Goal: Transaction & Acquisition: Purchase product/service

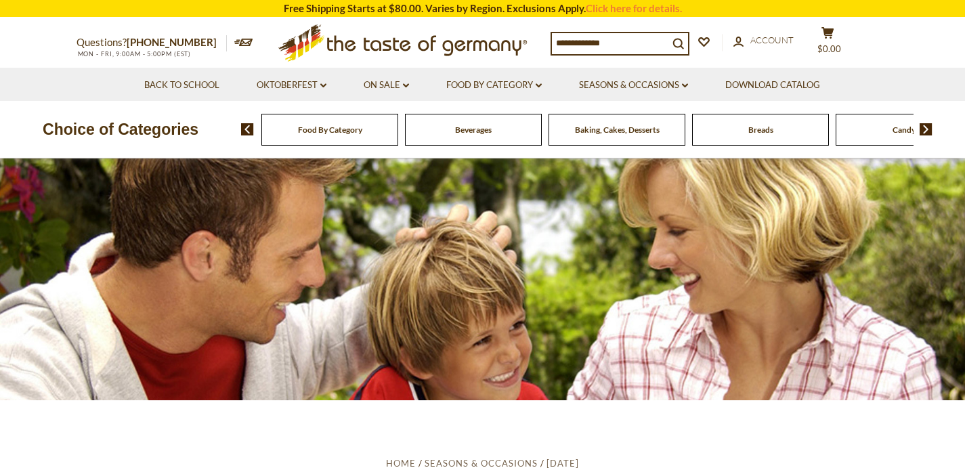
click at [377, 137] on div "Food By Category" at bounding box center [329, 130] width 137 height 32
click at [346, 135] on div "Food By Category" at bounding box center [329, 130] width 137 height 32
click at [559, 50] on input at bounding box center [610, 42] width 116 height 19
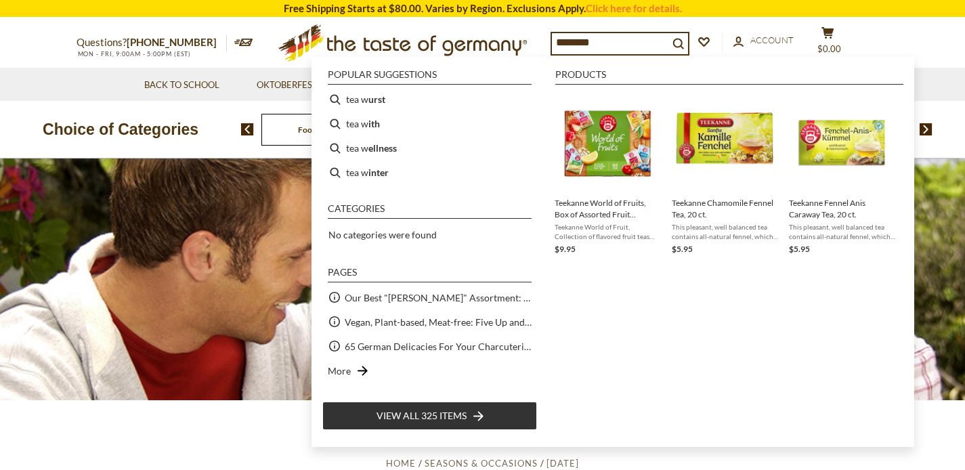
type input "*********"
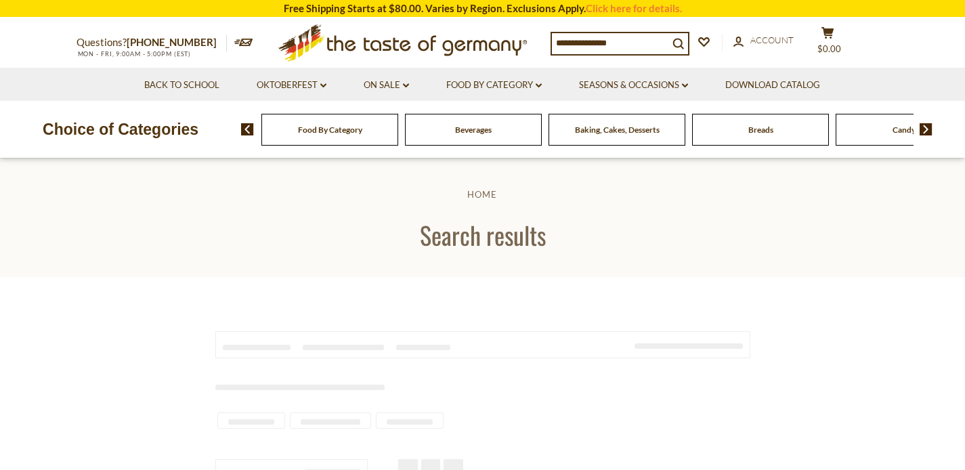
type input "*********"
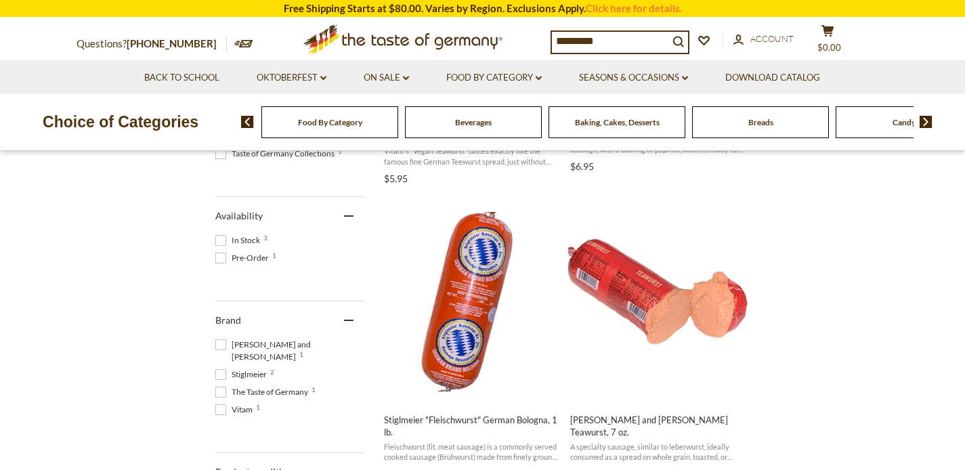
scroll to position [532, 0]
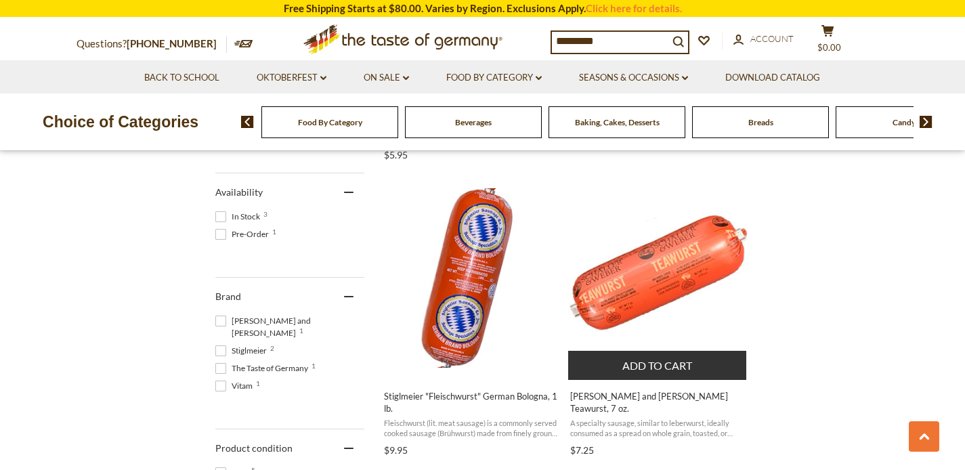
click at [636, 367] on button "Add to cart" at bounding box center [657, 365] width 178 height 29
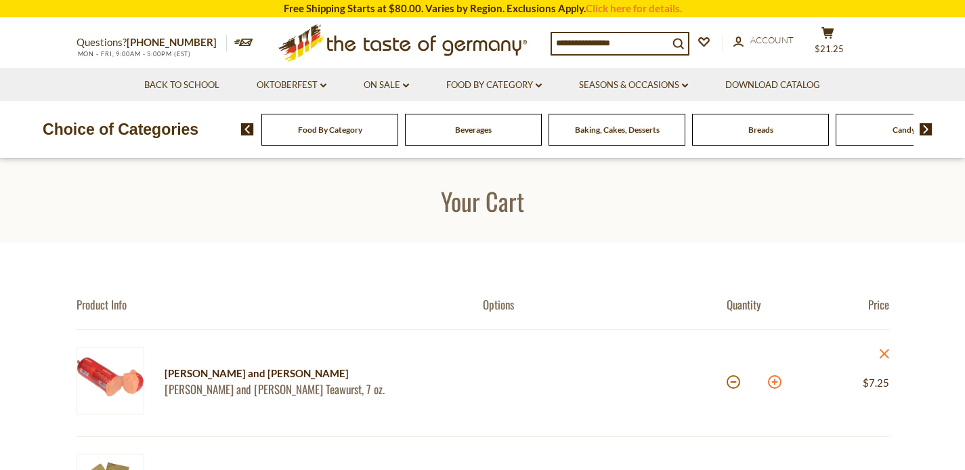
click at [774, 379] on button at bounding box center [775, 382] width 14 height 14
type input "*"
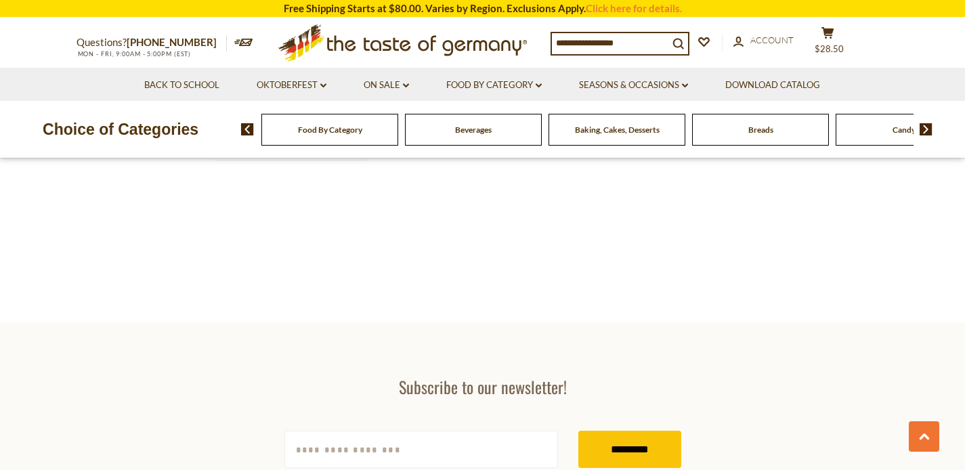
type input "*********"
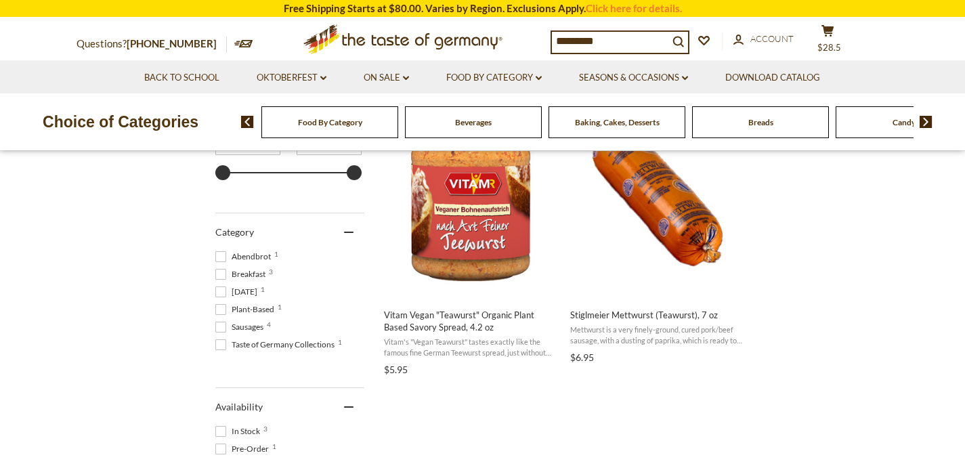
scroll to position [244, 0]
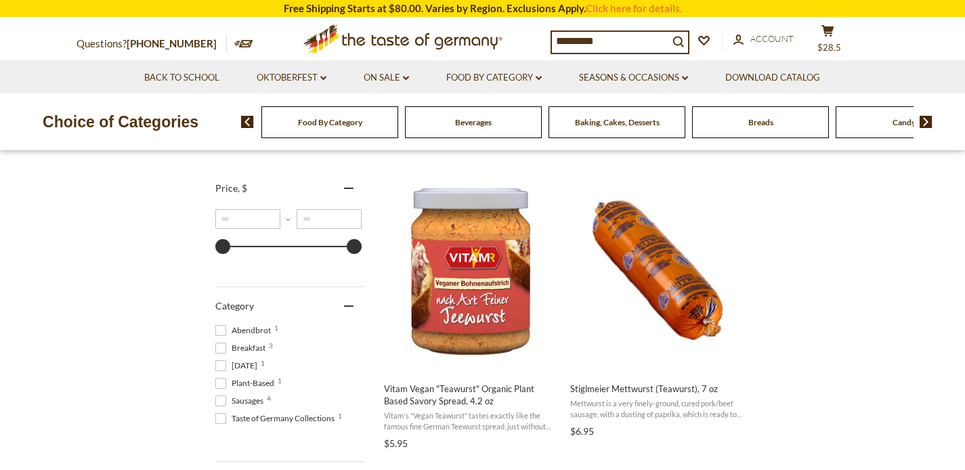
click at [606, 33] on input "*********" at bounding box center [610, 41] width 116 height 19
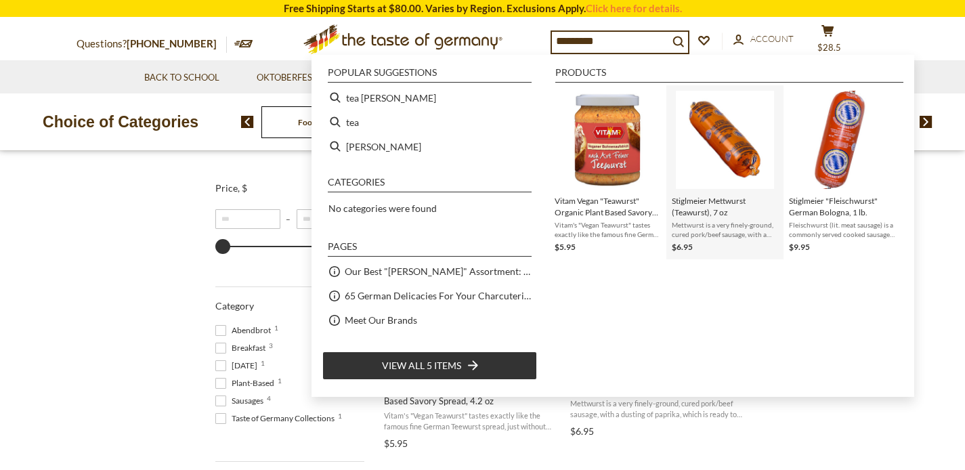
click at [727, 207] on span "Stiglmeier Mettwurst (Teawurst), 7 oz" at bounding box center [725, 206] width 106 height 23
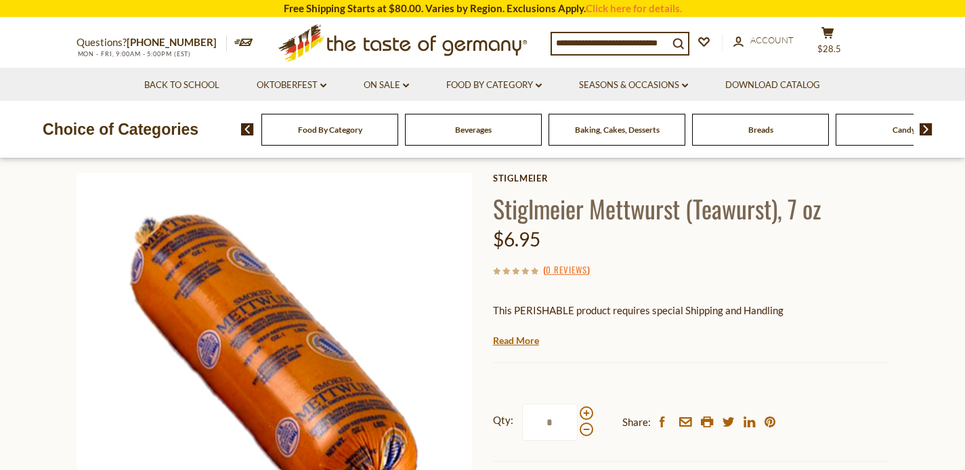
scroll to position [127, 0]
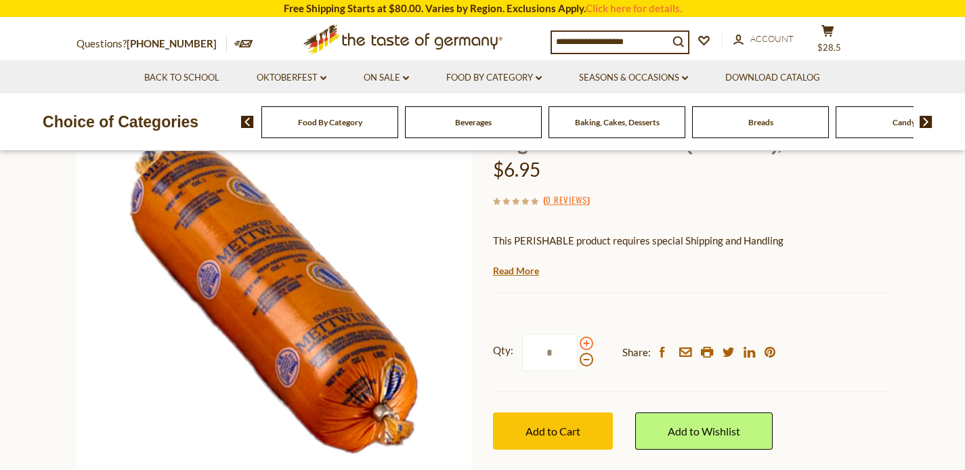
click at [584, 341] on span at bounding box center [587, 344] width 14 height 14
click at [578, 341] on input "*" at bounding box center [550, 352] width 56 height 37
type input "*"
click at [555, 450] on div "Qty: * Share: facebook email printer twitter linkedin pinterest Add to Cart" at bounding box center [691, 392] width 396 height 156
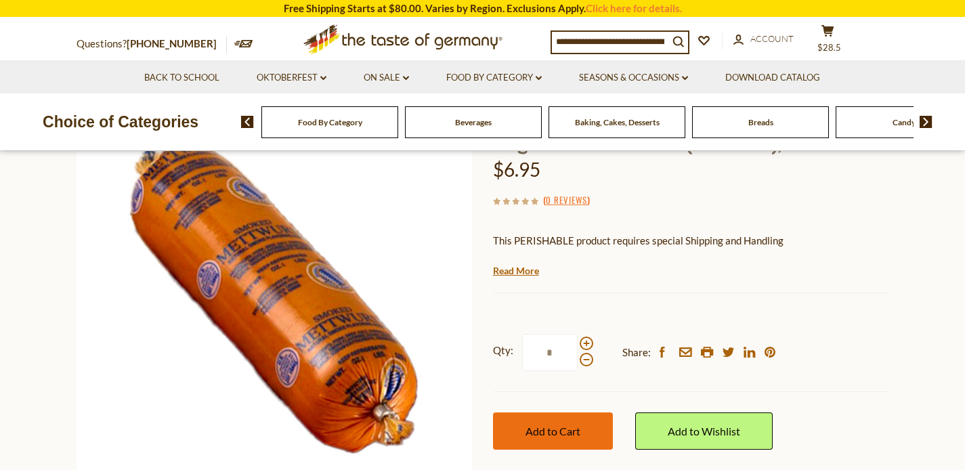
click at [559, 431] on span "Add to Cart" at bounding box center [552, 431] width 55 height 13
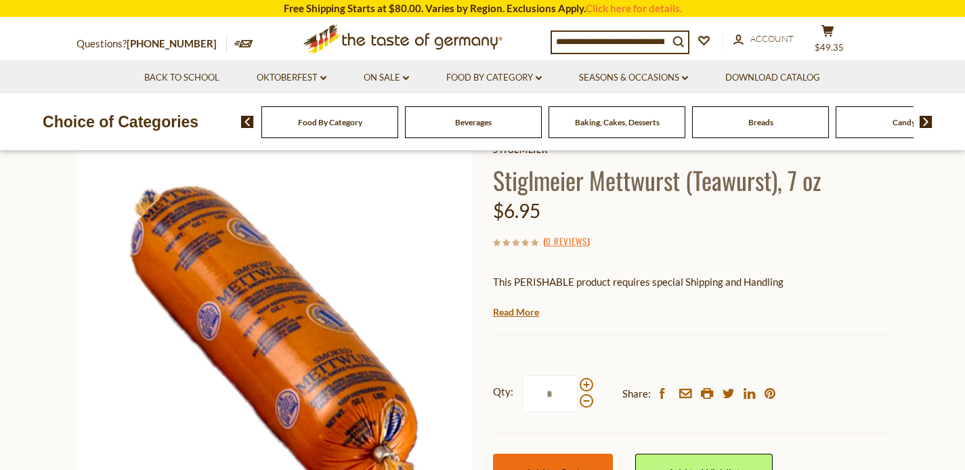
scroll to position [0, 0]
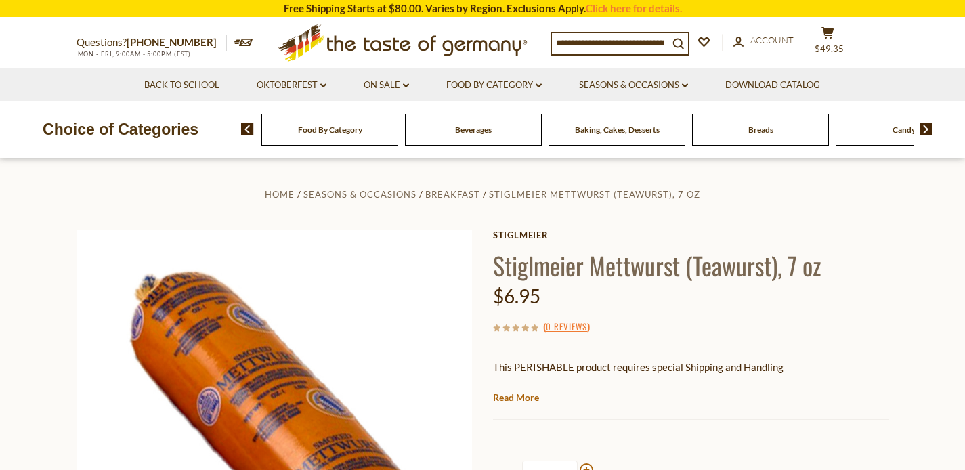
click at [631, 49] on input at bounding box center [610, 42] width 116 height 19
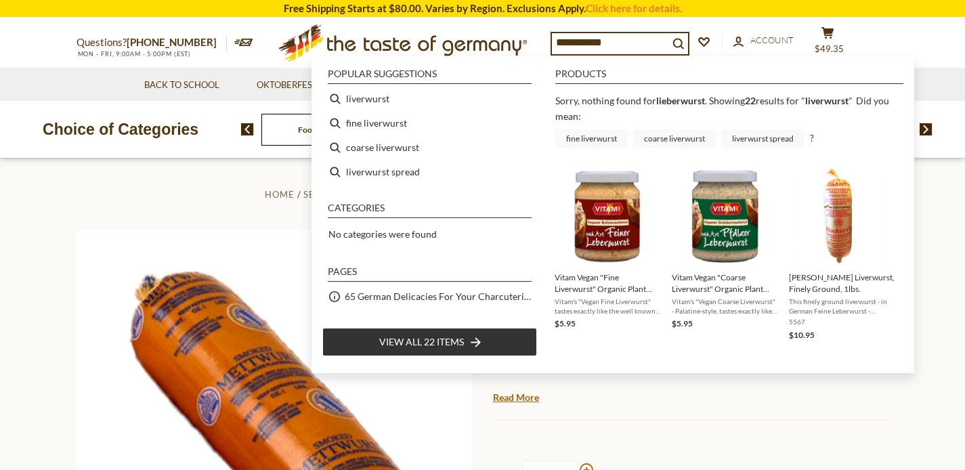
type input "**********"
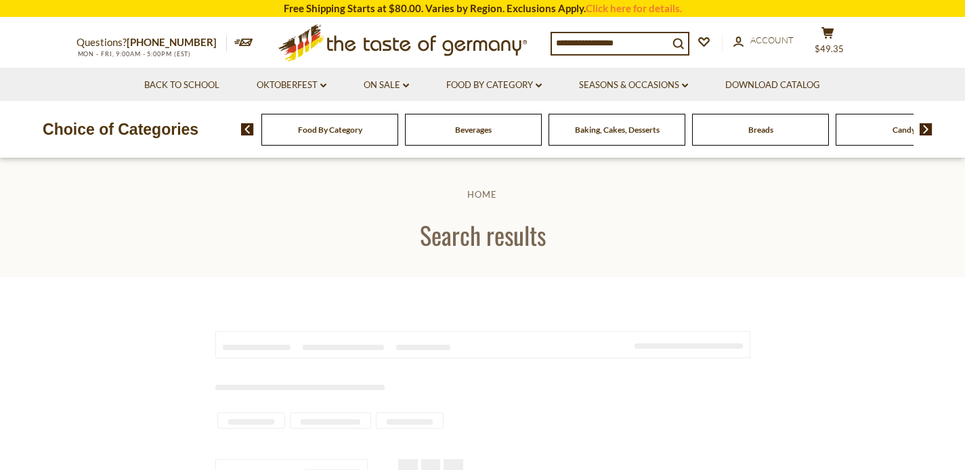
type input "**********"
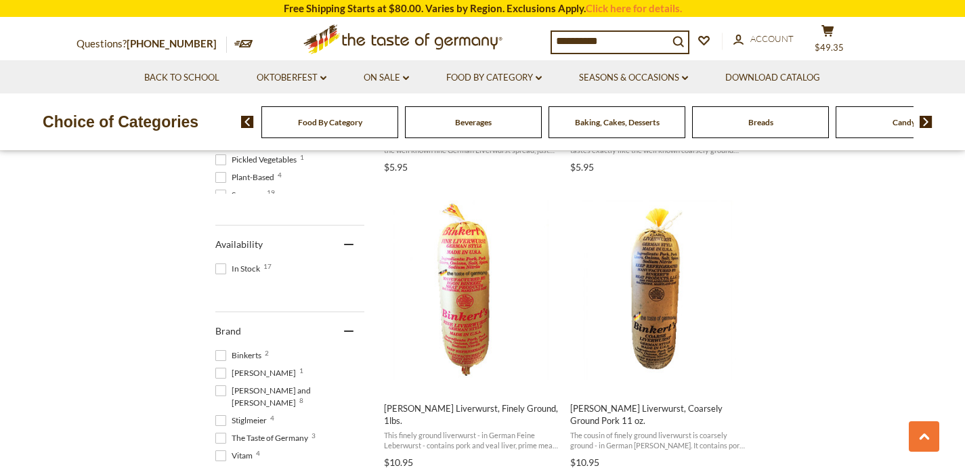
scroll to position [544, 0]
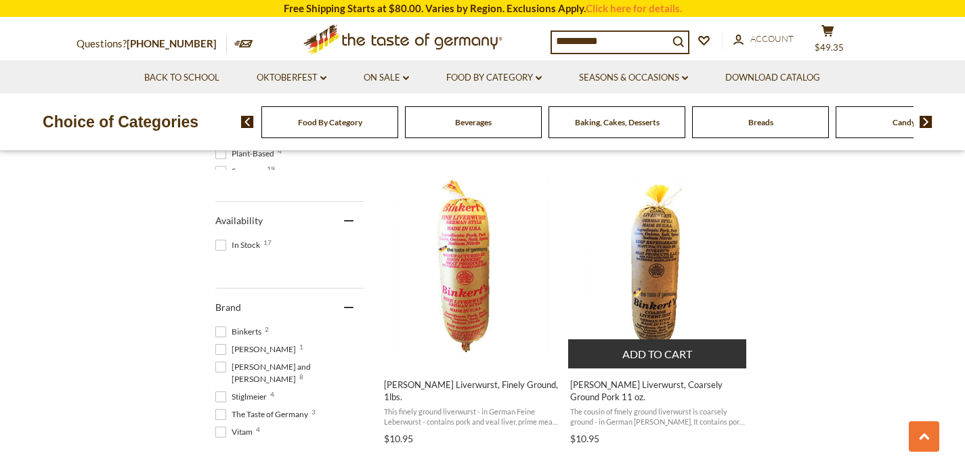
click at [662, 287] on img "Binkert's Liverwurst, Coarsely Ground Pork 11 oz." at bounding box center [657, 266] width 179 height 179
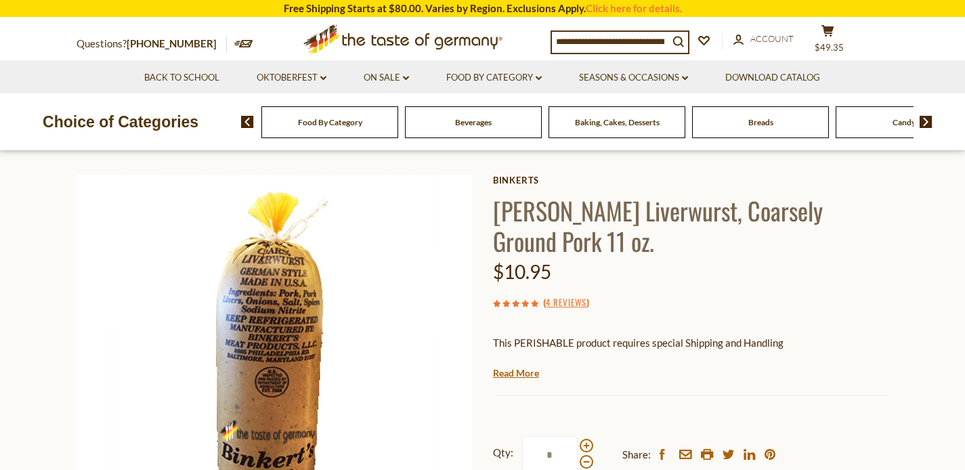
scroll to position [139, 0]
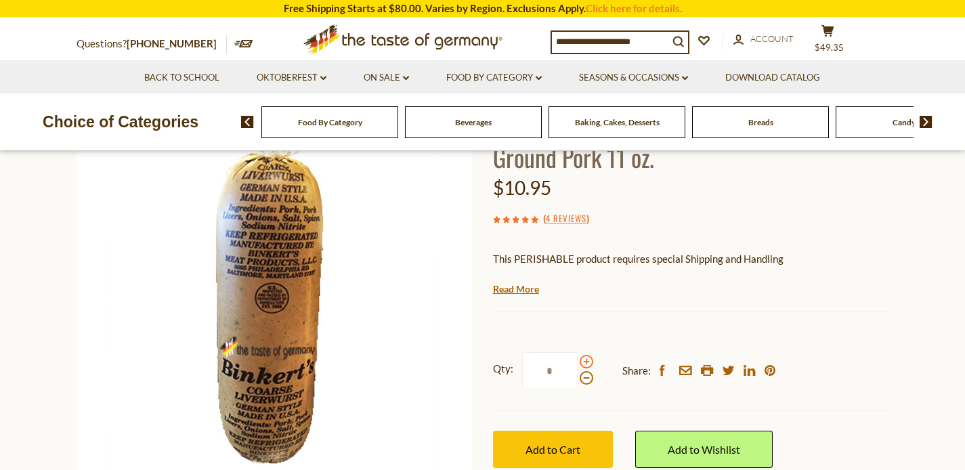
click at [583, 361] on span at bounding box center [587, 362] width 14 height 14
click at [578, 361] on input "*" at bounding box center [550, 370] width 56 height 37
type input "*"
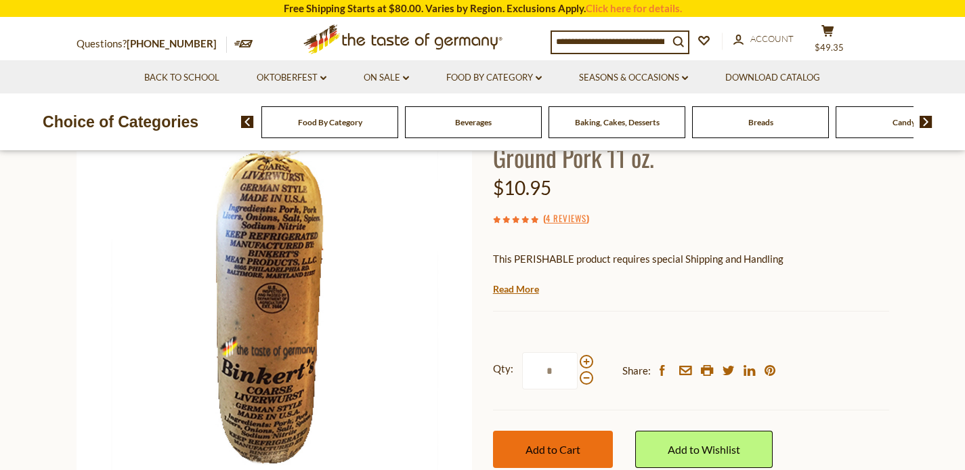
click at [542, 446] on span "Add to Cart" at bounding box center [552, 449] width 55 height 13
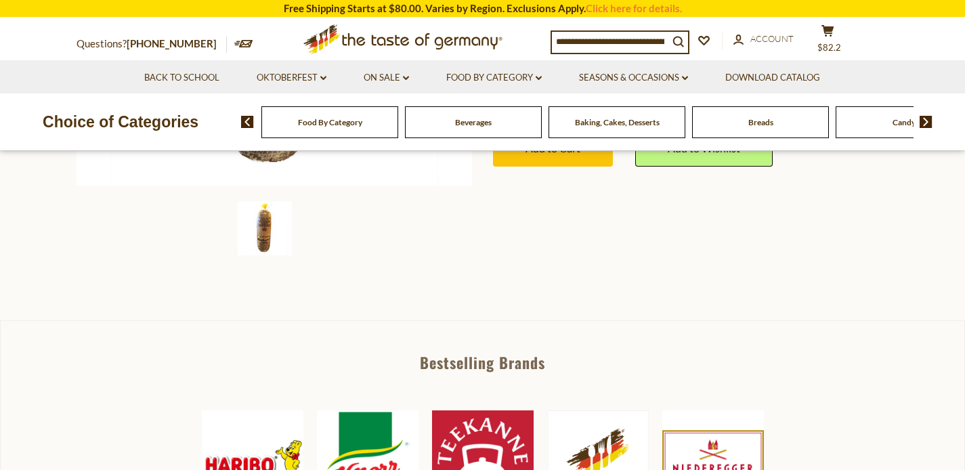
scroll to position [0, 0]
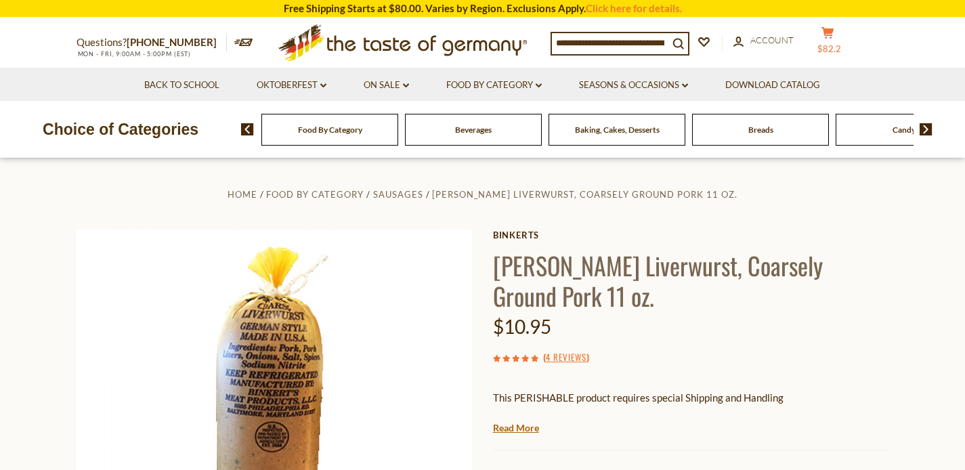
click at [821, 39] on icon at bounding box center [827, 33] width 12 height 12
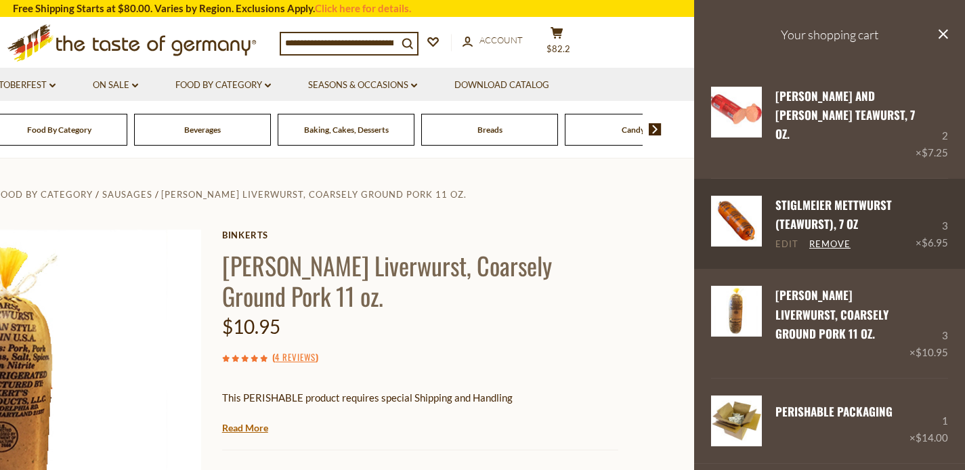
click at [788, 238] on link "Edit" at bounding box center [786, 244] width 23 height 12
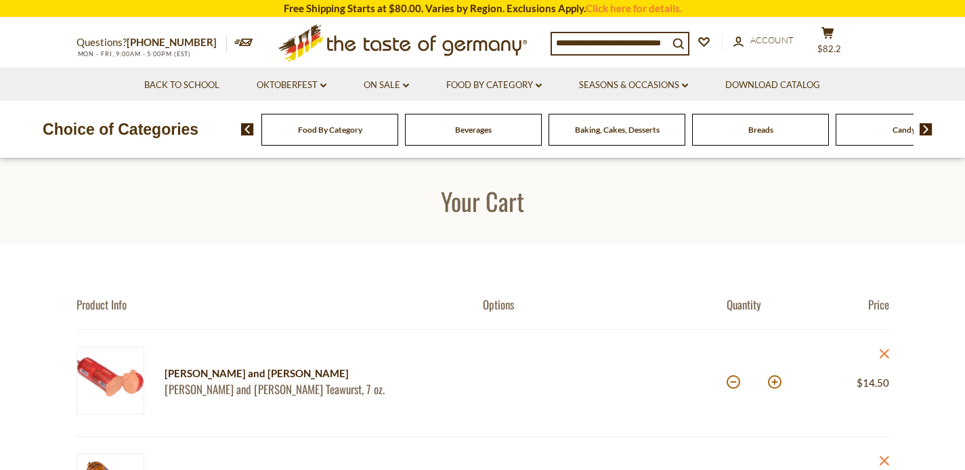
scroll to position [129, 0]
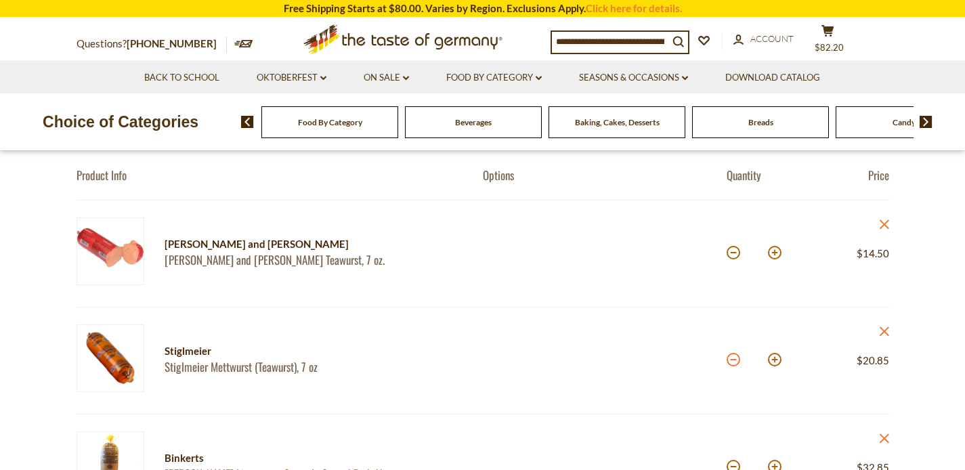
click at [734, 360] on button at bounding box center [734, 360] width 14 height 14
type input "*"
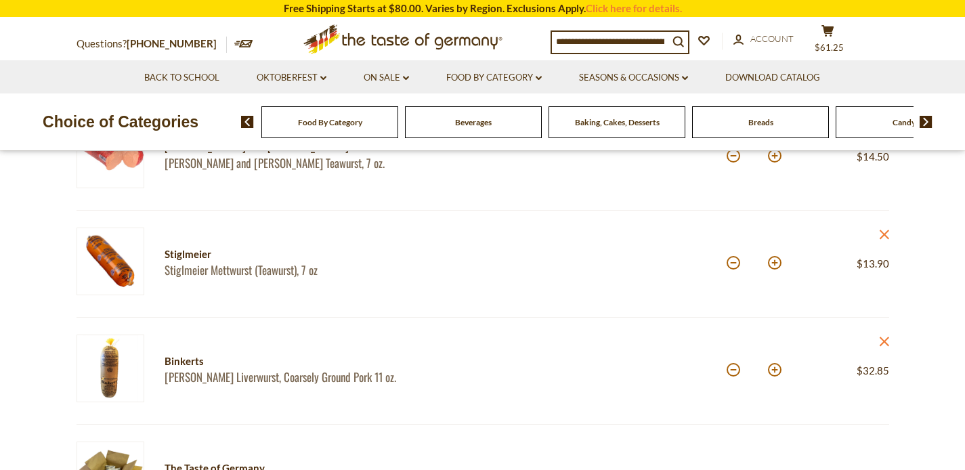
scroll to position [272, 0]
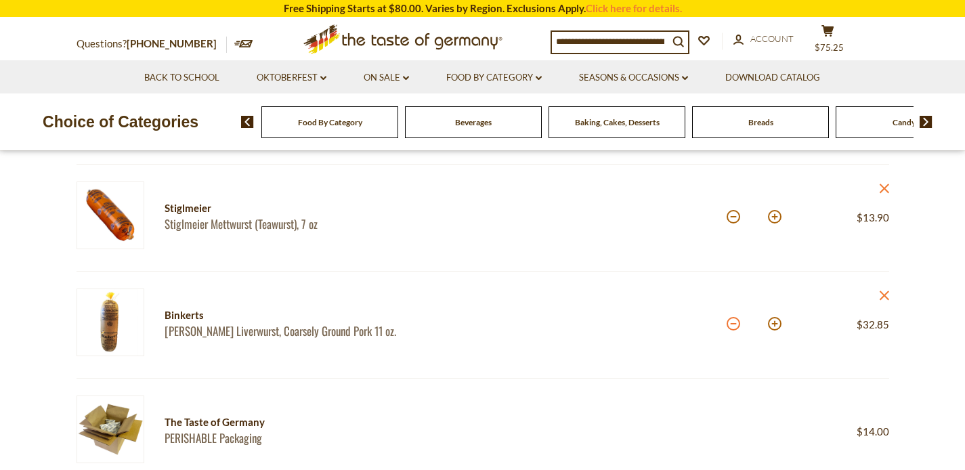
click at [732, 325] on button at bounding box center [734, 324] width 14 height 14
type input "*"
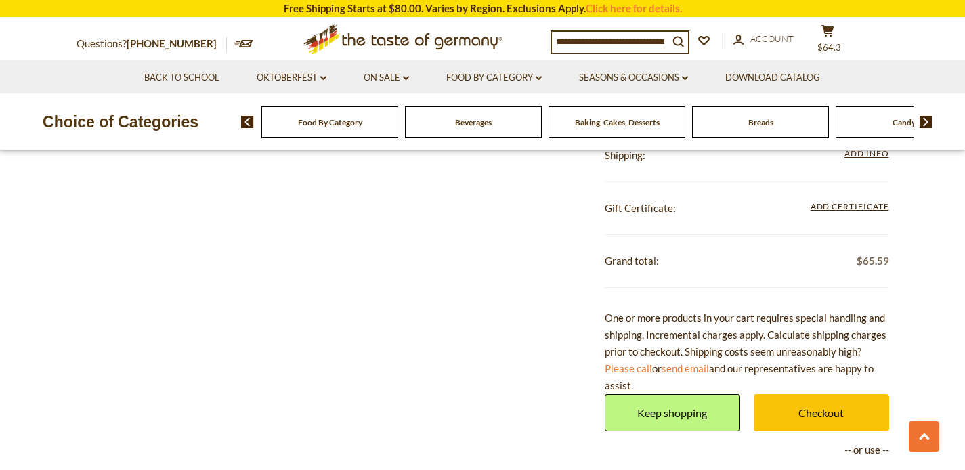
scroll to position [784, 0]
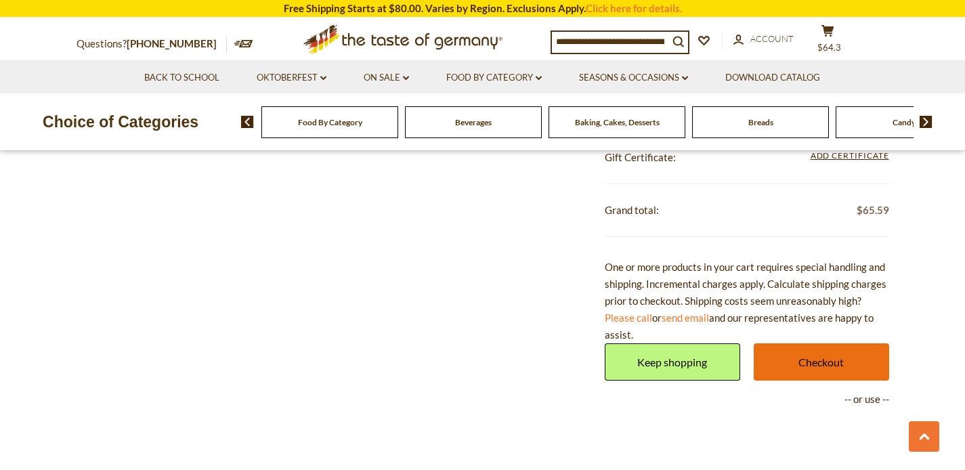
click at [823, 360] on link "Checkout" at bounding box center [821, 361] width 135 height 37
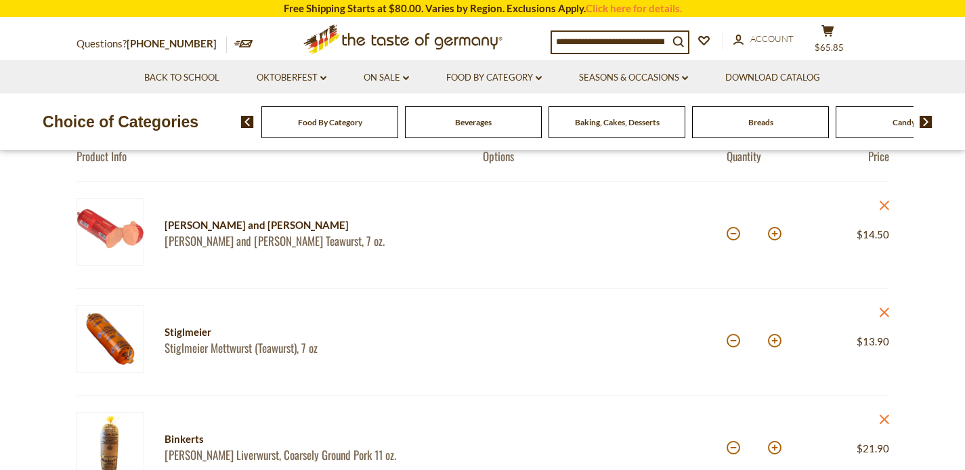
scroll to position [182, 0]
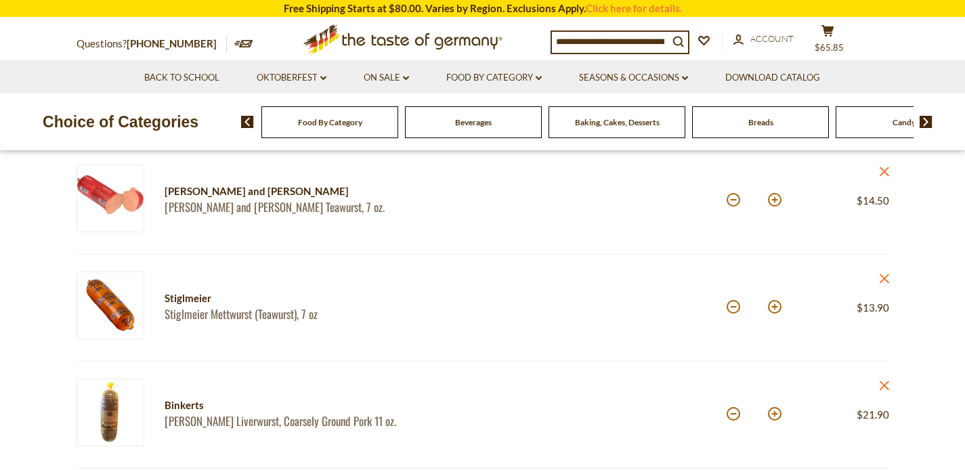
click at [779, 192] on div "*" at bounding box center [754, 200] width 55 height 37
click at [775, 199] on button at bounding box center [775, 200] width 14 height 14
type input "*"
click at [775, 305] on button at bounding box center [775, 307] width 14 height 14
type input "*"
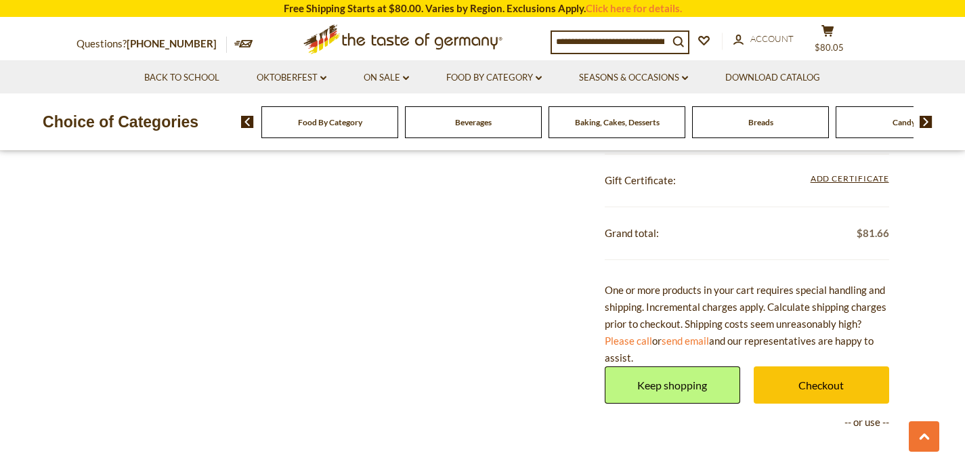
scroll to position [947, 0]
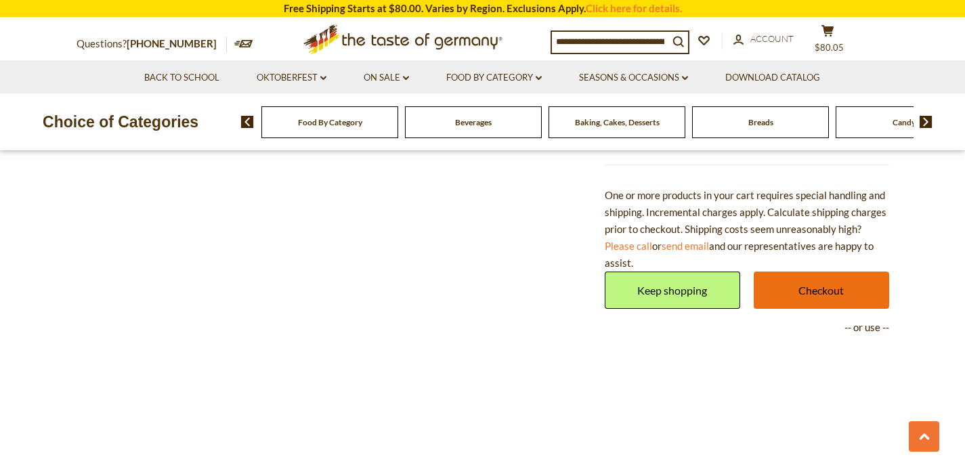
click at [810, 287] on link "Checkout" at bounding box center [821, 290] width 135 height 37
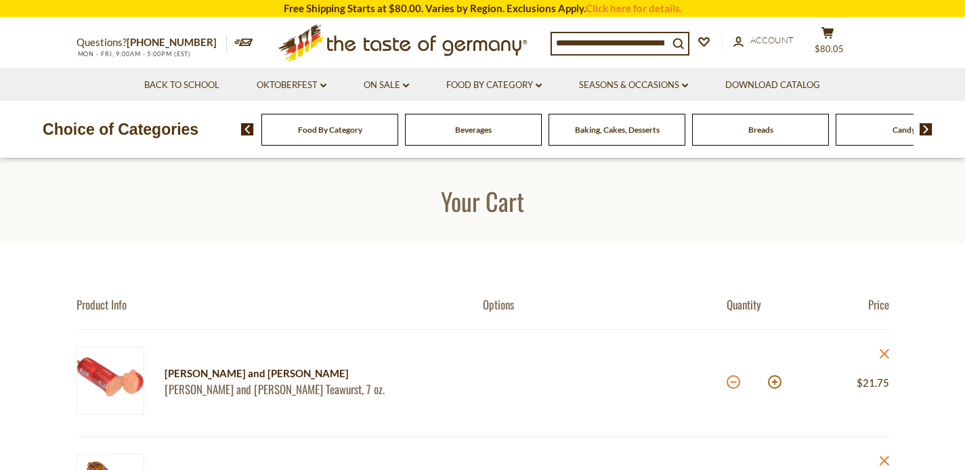
click at [733, 378] on button at bounding box center [734, 382] width 14 height 14
type input "*"
click at [733, 378] on button at bounding box center [734, 382] width 14 height 14
type input "*"
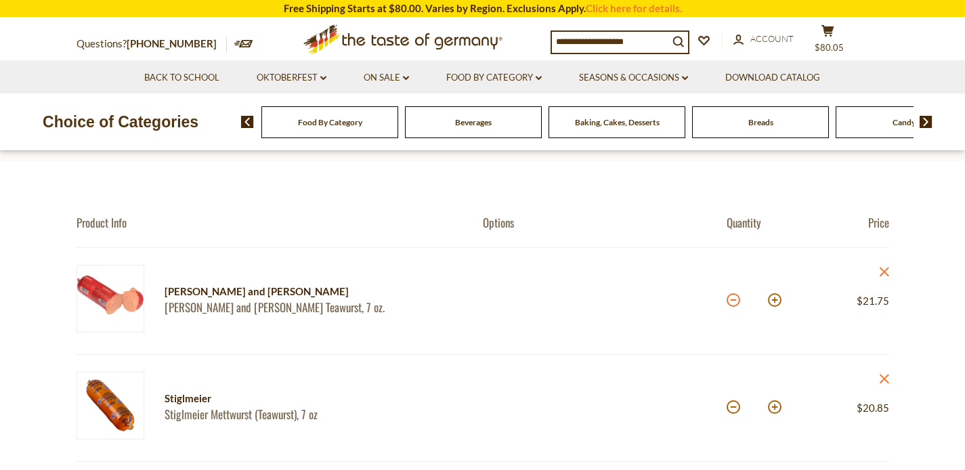
scroll to position [90, 0]
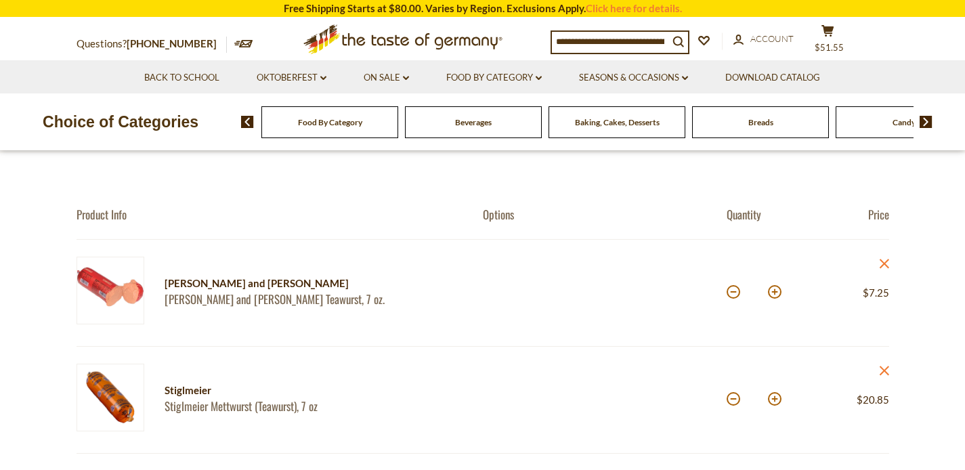
click at [733, 398] on button at bounding box center [734, 399] width 14 height 14
type input "*"
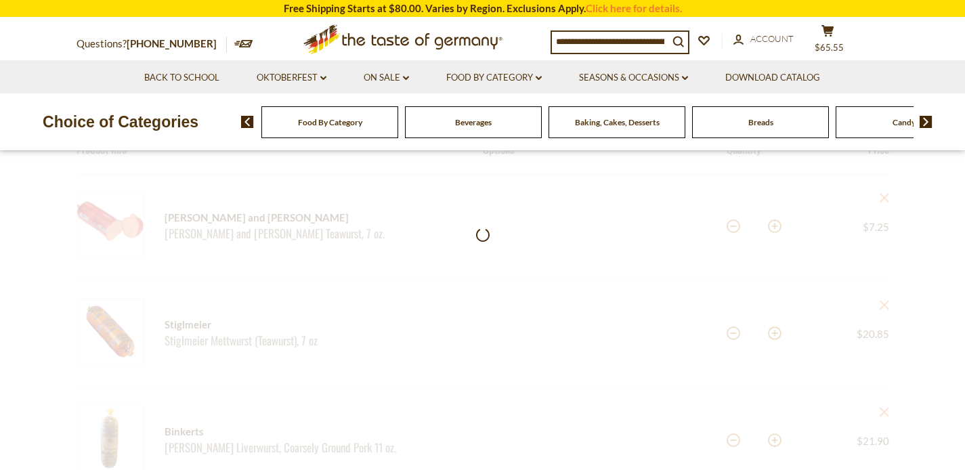
scroll to position [242, 0]
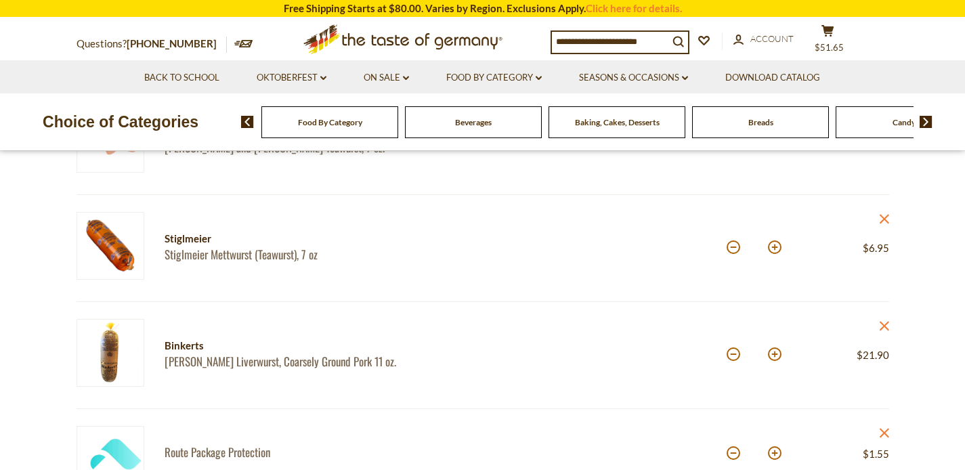
click at [733, 356] on button at bounding box center [734, 354] width 14 height 14
type input "*"
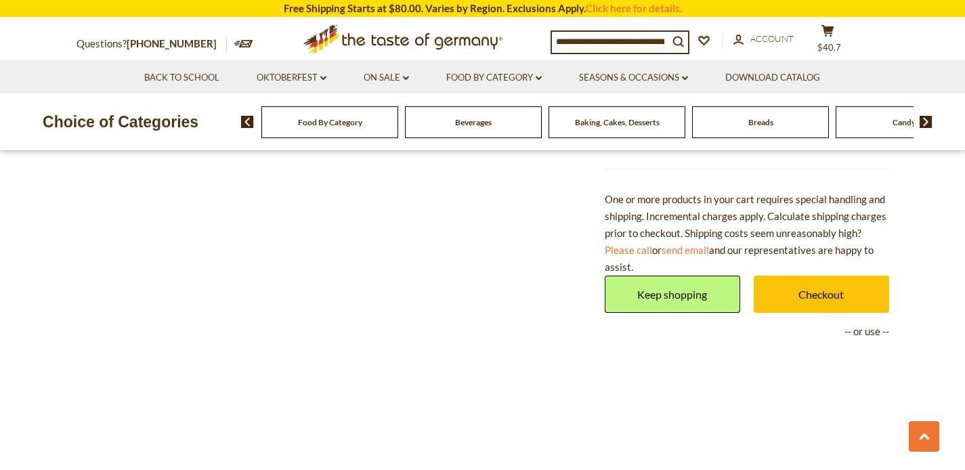
scroll to position [964, 0]
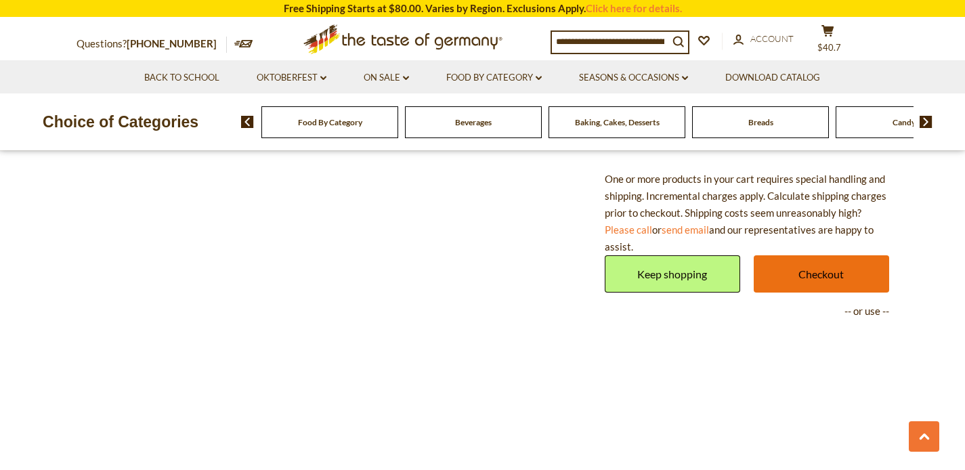
click at [807, 267] on link "Checkout" at bounding box center [821, 273] width 135 height 37
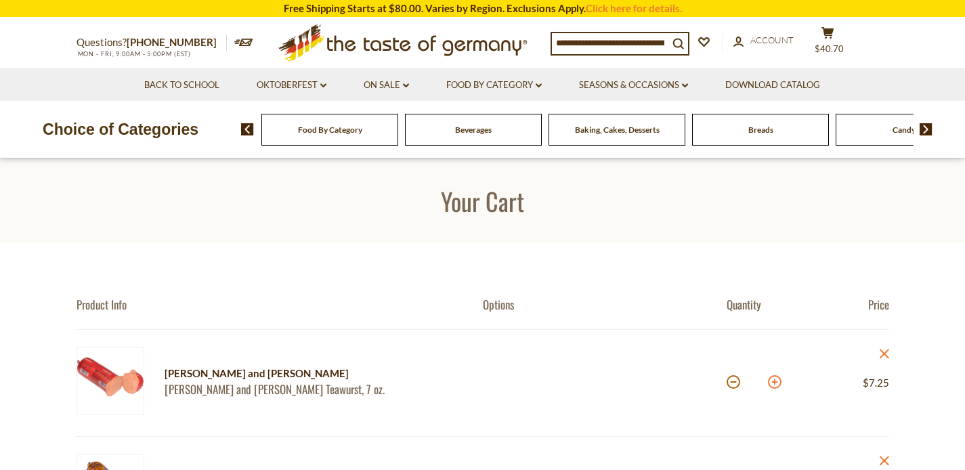
click at [775, 381] on button at bounding box center [775, 382] width 14 height 14
type input "*"
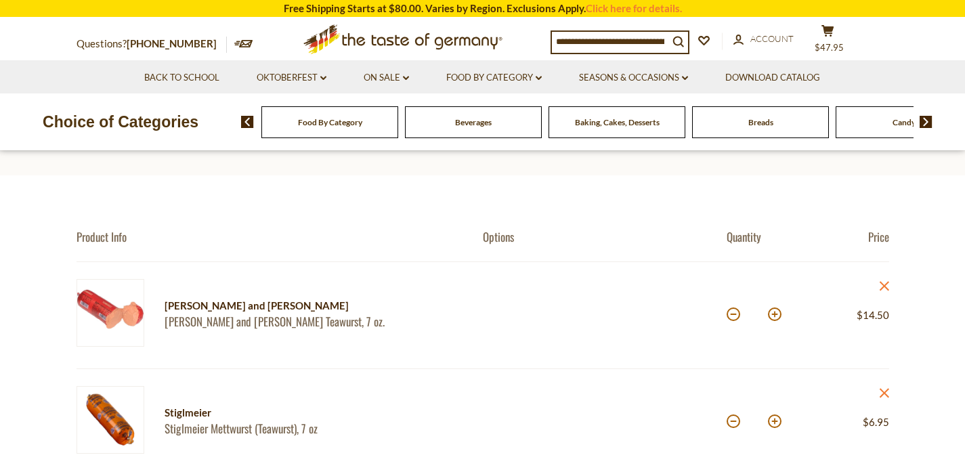
scroll to position [267, 0]
